Goal: Navigation & Orientation: Go to known website

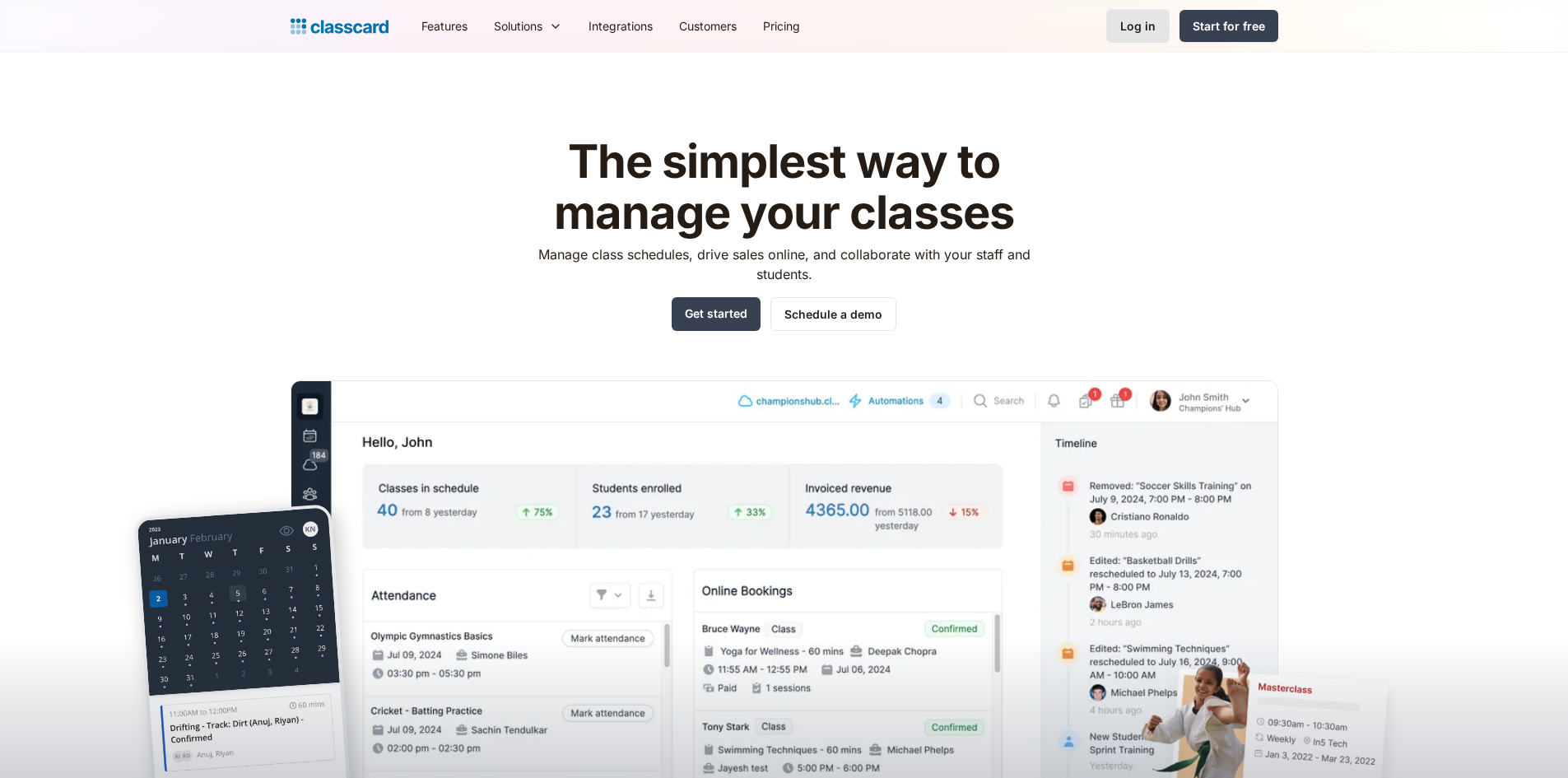
click at [1110, 32] on link "Log in" at bounding box center [1138, 25] width 64 height 34
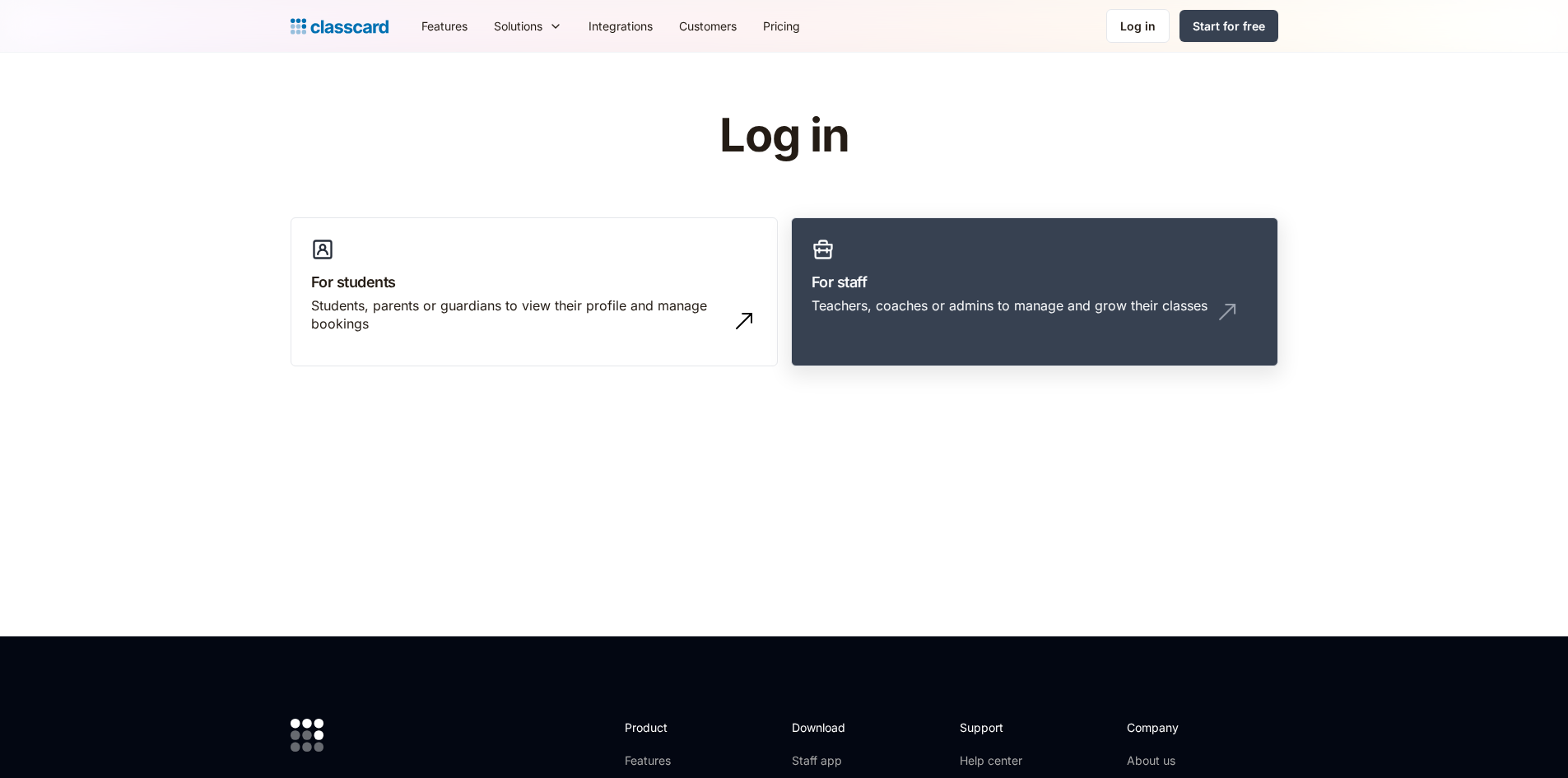
click at [935, 277] on h3 "For staff" at bounding box center [1034, 281] width 446 height 22
